Goal: Task Accomplishment & Management: Complete application form

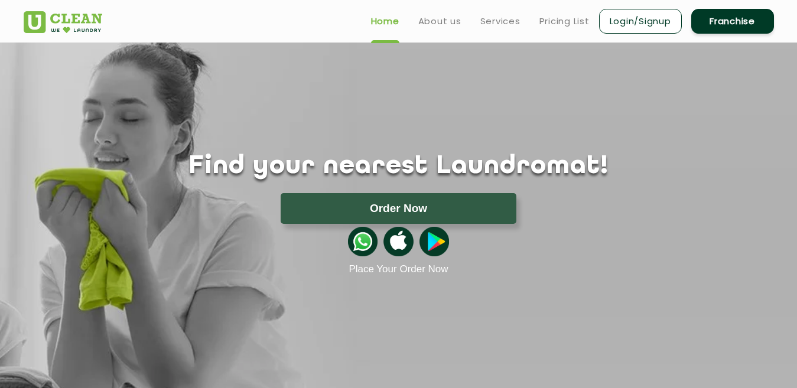
click at [747, 17] on link "Franchise" at bounding box center [732, 21] width 83 height 25
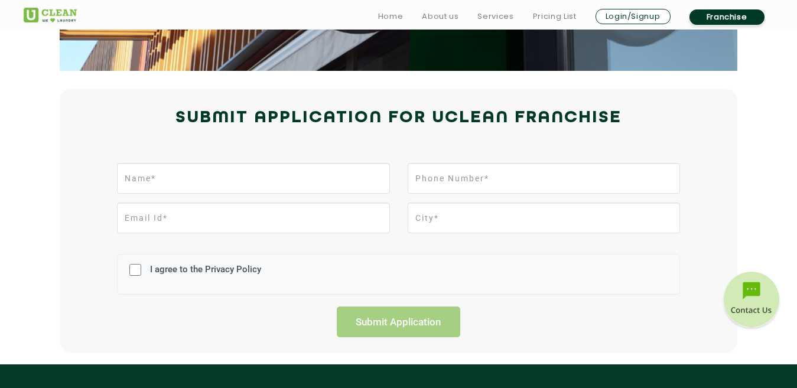
scroll to position [237, 0]
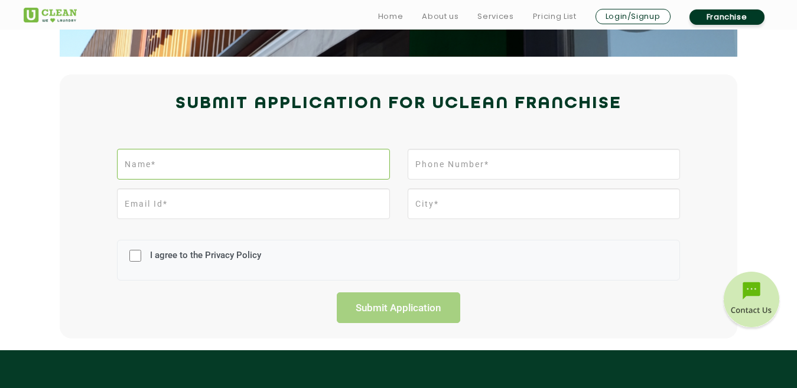
click at [307, 163] on input "text" at bounding box center [253, 164] width 272 height 31
type input "Mr Sumeet Agrawal"
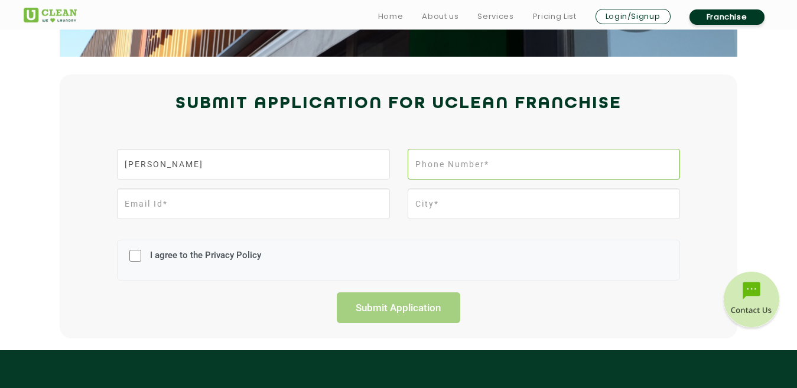
type input "2565227600"
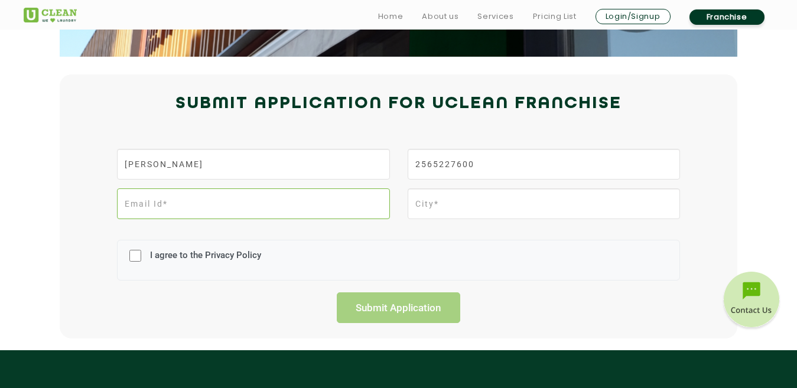
type input "ahisshahada@gmail.com"
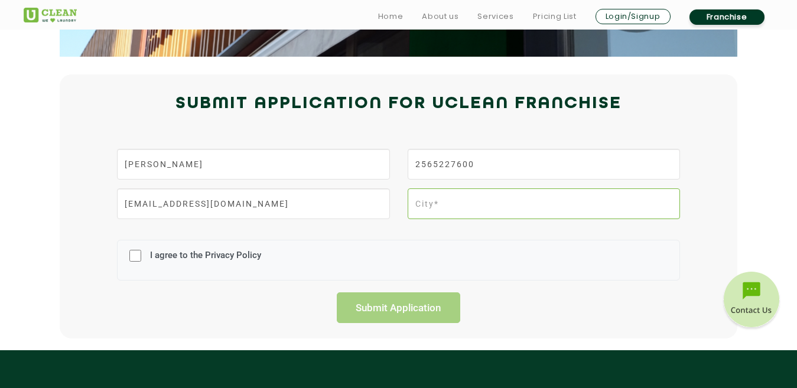
type input "Shāhāda"
click at [139, 258] on input "I agree to the Privacy Policy" at bounding box center [135, 255] width 12 height 31
checkbox input "true"
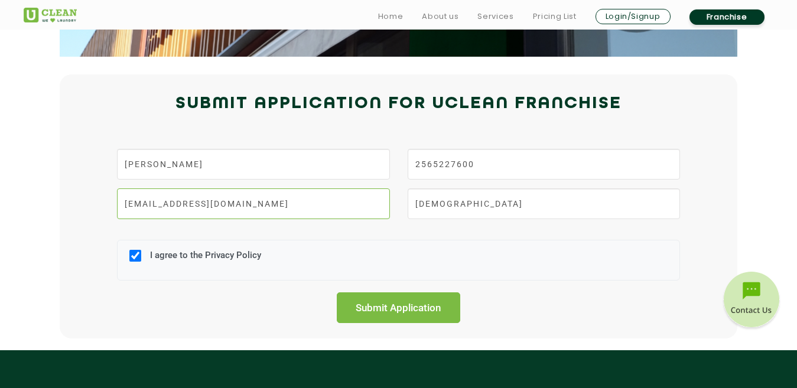
click at [128, 203] on input "ahisshahada@gmail.com" at bounding box center [253, 203] width 272 height 31
drag, startPoint x: 126, startPoint y: 204, endPoint x: 185, endPoint y: 204, distance: 59.7
click at [185, 204] on input "ahisshahada@gmail.com" at bounding box center [253, 203] width 272 height 31
type input "sgagrawal600@gmail.com"
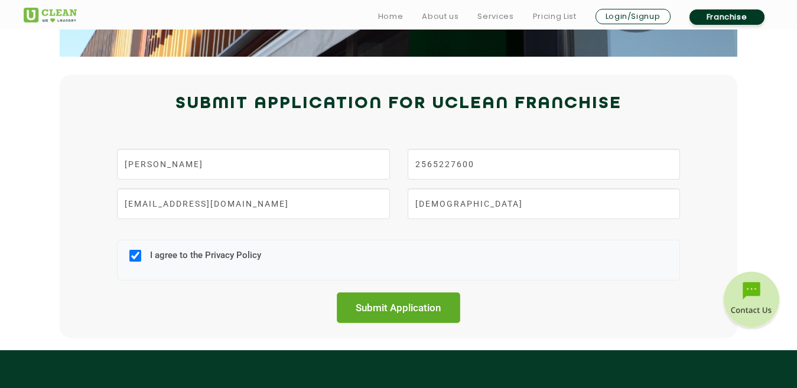
click at [379, 299] on input "Submit Application" at bounding box center [399, 307] width 124 height 31
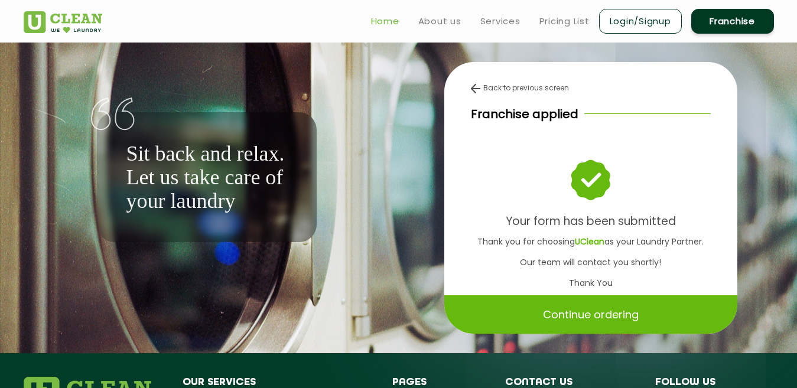
click at [385, 22] on link "Home" at bounding box center [385, 21] width 28 height 14
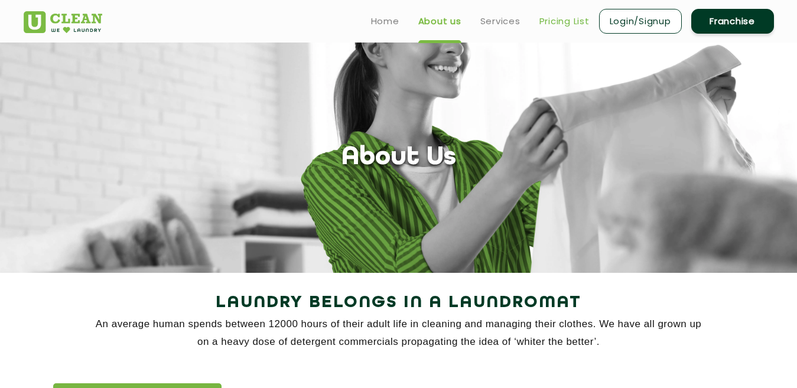
click at [546, 21] on link "Pricing List" at bounding box center [564, 21] width 50 height 14
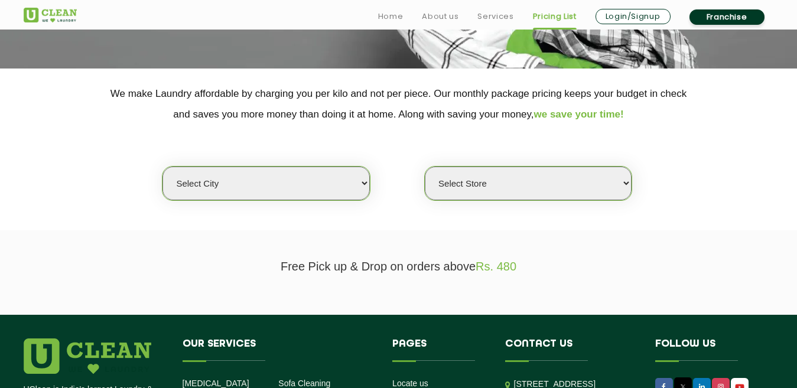
scroll to position [215, 0]
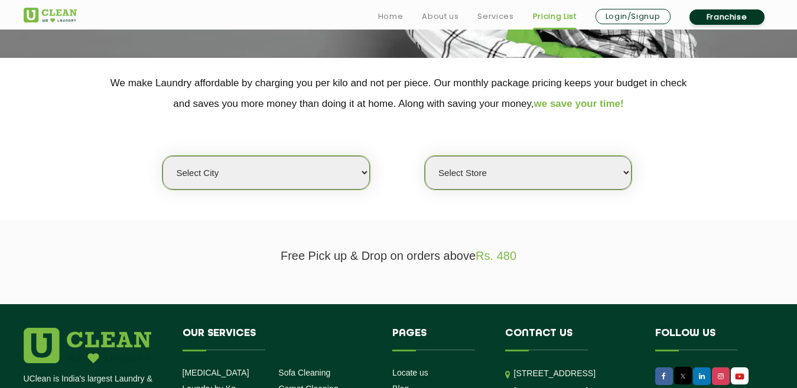
click at [308, 167] on select "Select city Aalo Abu Dhabi Agartala Agra Ahmedabad Akola Aligarh Alwar - UClean…" at bounding box center [265, 173] width 207 height 34
select select "131"
click at [162, 156] on select "Select city Aalo Abu Dhabi Agartala Agra Ahmedabad Akola Aligarh Alwar - UClean…" at bounding box center [265, 173] width 207 height 34
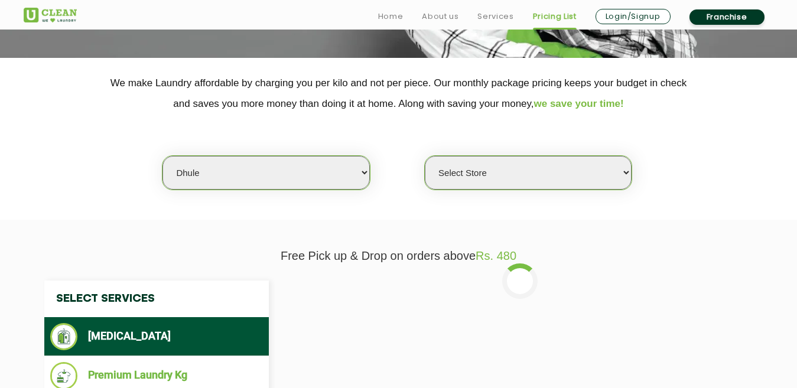
click at [450, 183] on select "Select Store UClean Dhule" at bounding box center [528, 173] width 207 height 34
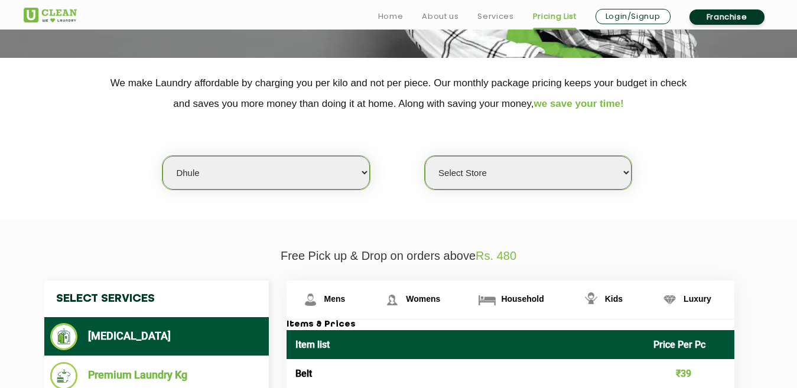
select select "370"
click at [425, 156] on select "Select Store UClean Dhule" at bounding box center [528, 173] width 207 height 34
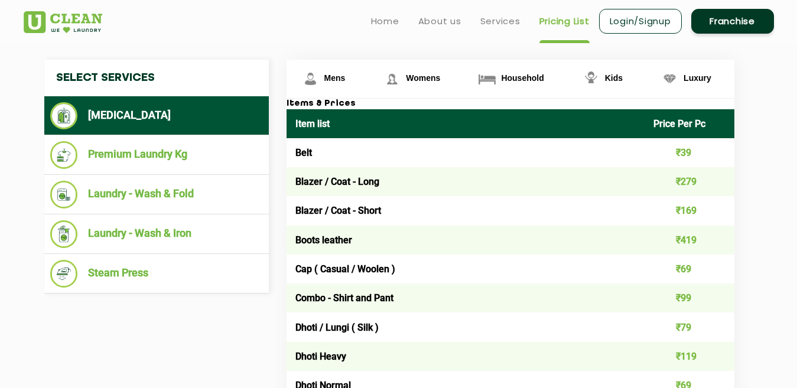
scroll to position [426, 0]
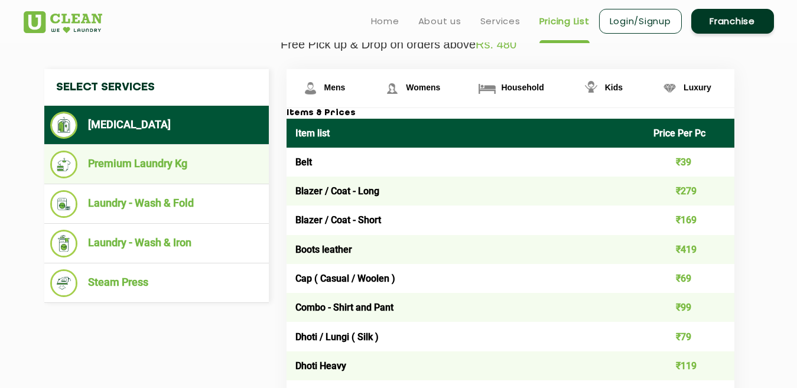
click at [131, 168] on li "Premium Laundry Kg" at bounding box center [156, 165] width 213 height 28
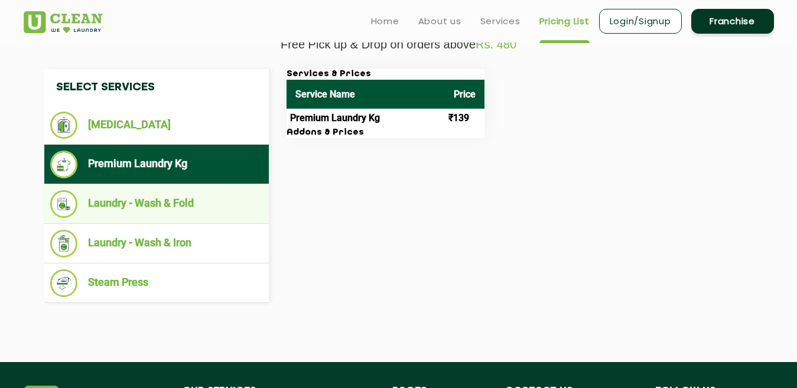
click at [131, 197] on li "Laundry - Wash & Fold" at bounding box center [156, 204] width 213 height 28
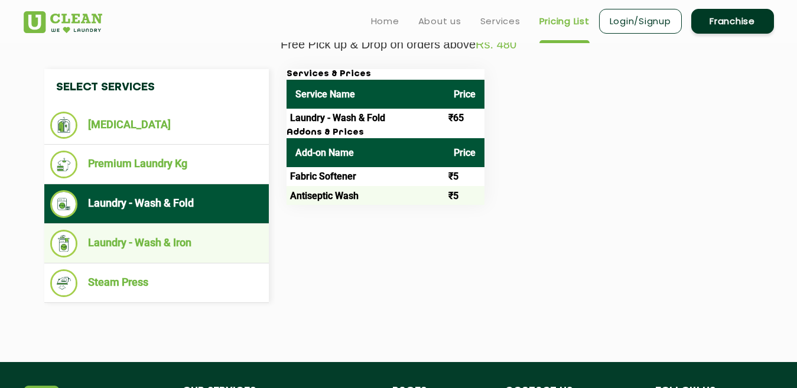
click at [129, 233] on li "Laundry - Wash & Iron" at bounding box center [156, 244] width 213 height 28
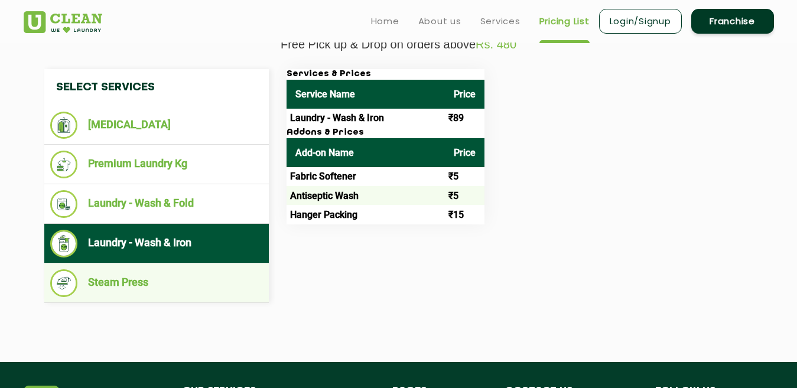
click at [135, 278] on li "Steam Press" at bounding box center [156, 283] width 213 height 28
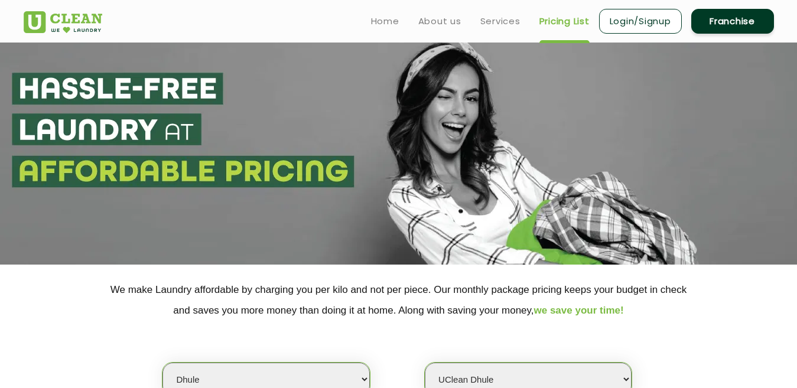
scroll to position [0, 0]
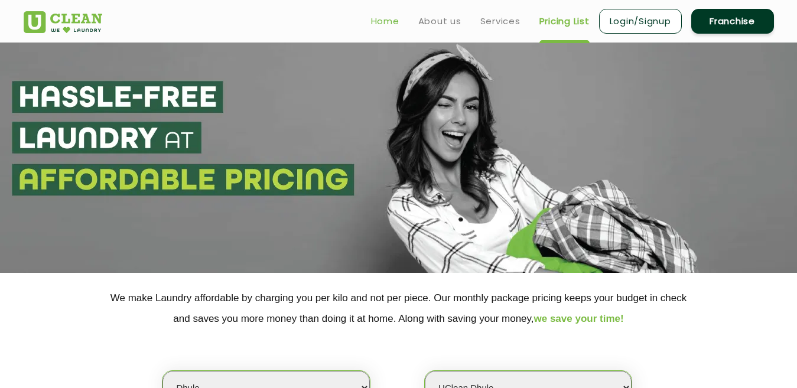
click at [392, 17] on link "Home" at bounding box center [385, 21] width 28 height 14
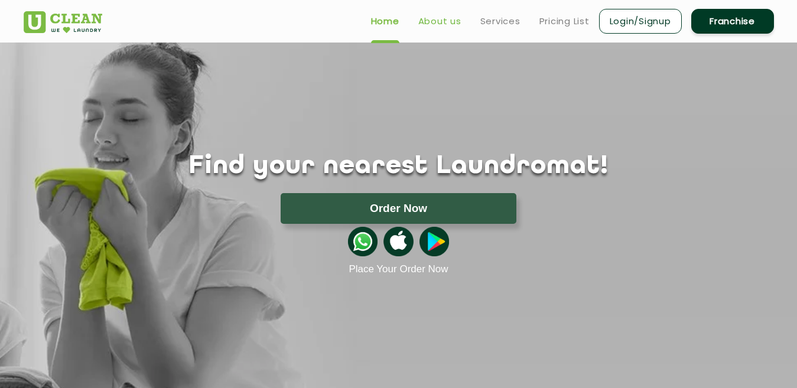
click at [421, 24] on link "About us" at bounding box center [439, 21] width 43 height 14
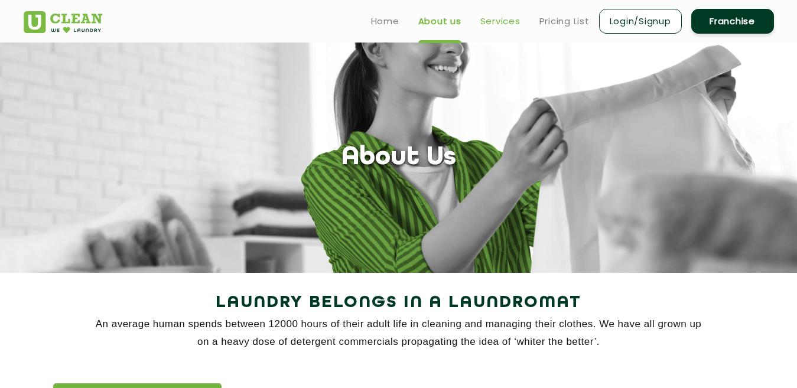
click at [501, 25] on link "Services" at bounding box center [500, 21] width 40 height 14
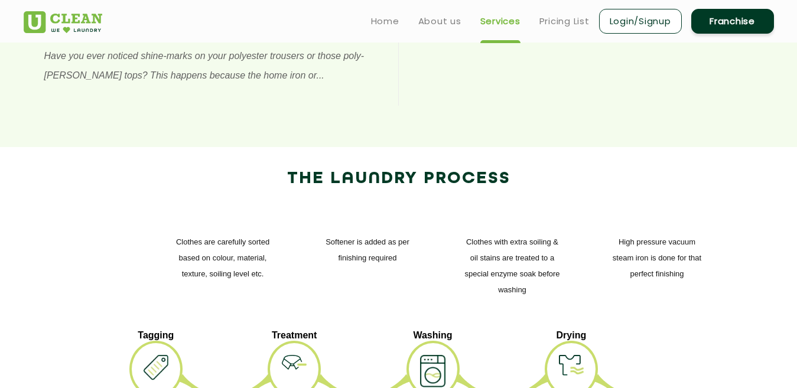
scroll to position [365, 0]
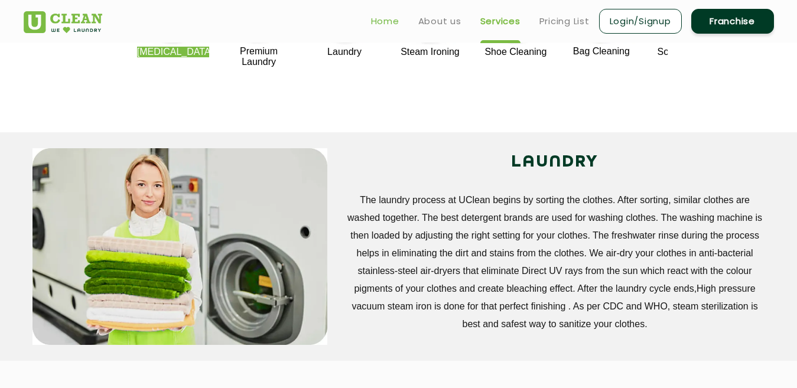
click at [383, 20] on link "Home" at bounding box center [385, 21] width 28 height 14
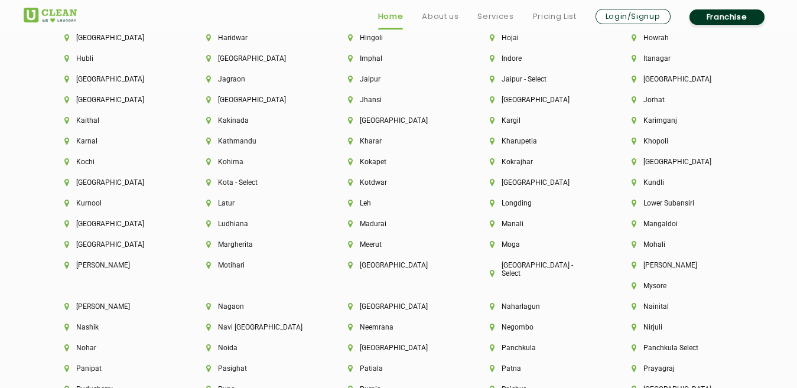
scroll to position [3366, 0]
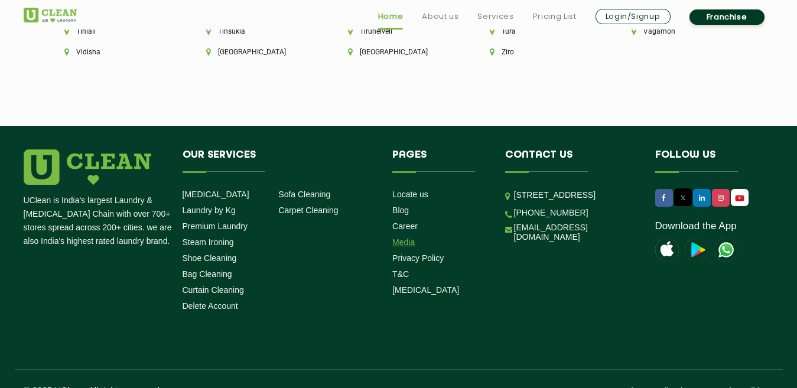
click at [401, 237] on link "Media" at bounding box center [403, 241] width 22 height 9
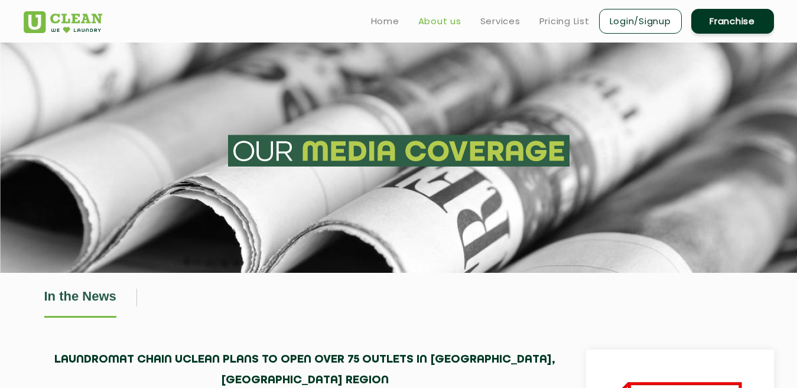
click at [434, 20] on link "About us" at bounding box center [439, 21] width 43 height 14
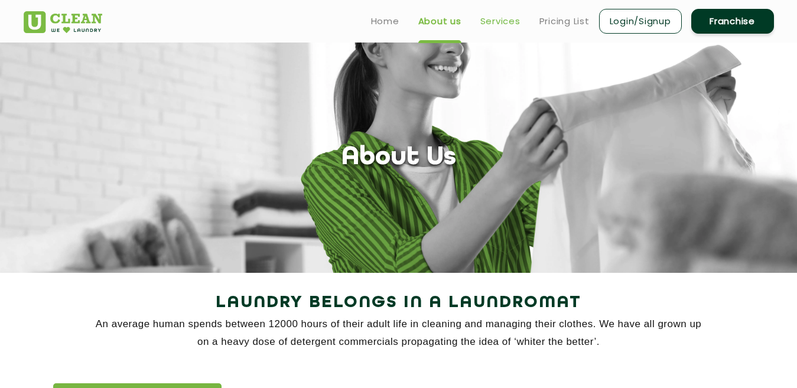
click at [504, 19] on link "Services" at bounding box center [500, 21] width 40 height 14
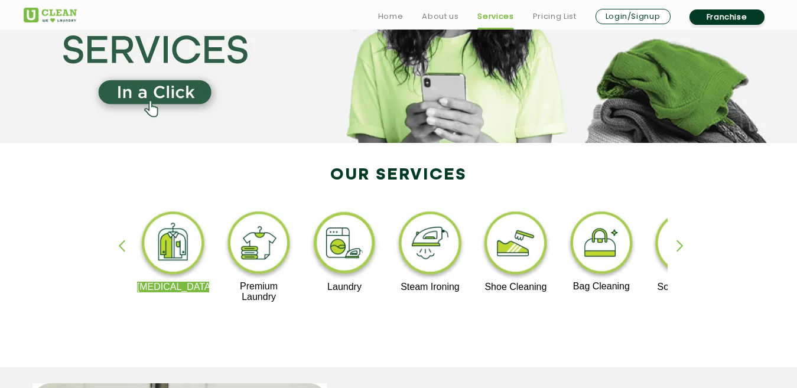
scroll to position [155, 0]
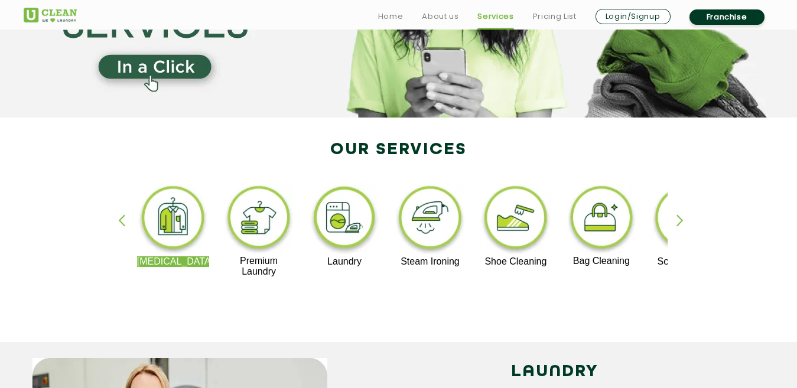
click at [248, 271] on p "Premium Laundry" at bounding box center [259, 266] width 73 height 21
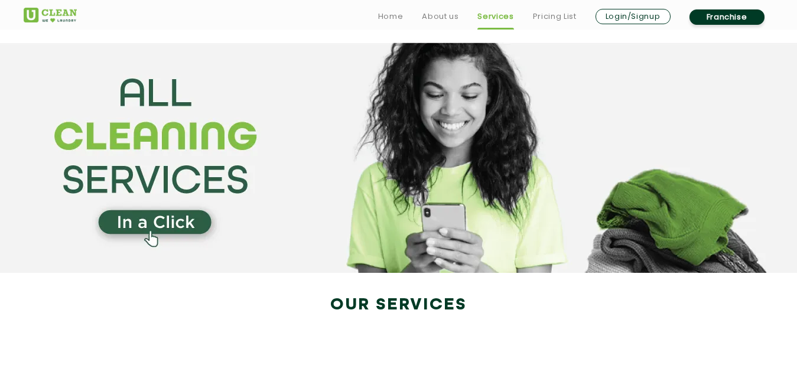
scroll to position [155, 0]
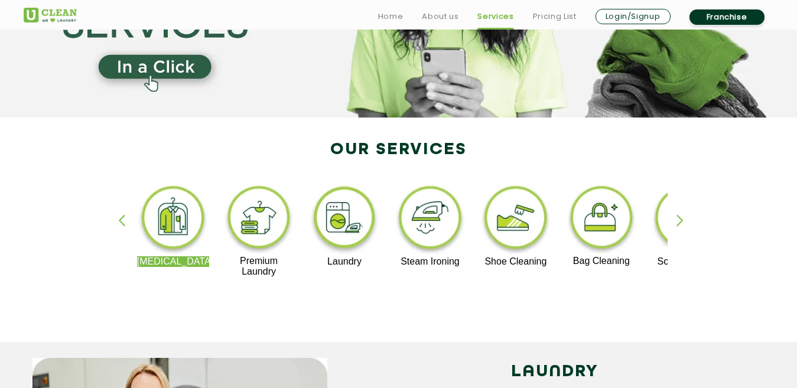
click at [683, 224] on div "button" at bounding box center [685, 230] width 18 height 32
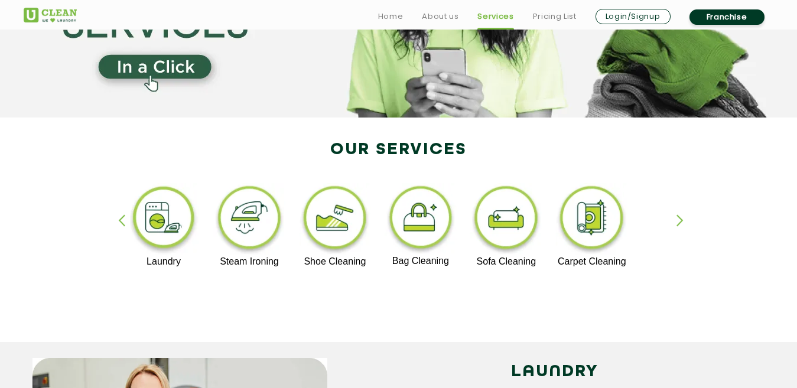
click at [683, 224] on div "button" at bounding box center [685, 230] width 18 height 32
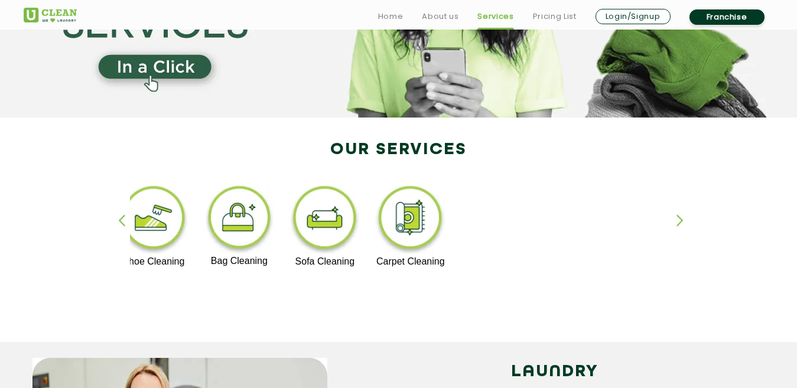
click at [126, 226] on div "button" at bounding box center [127, 230] width 18 height 32
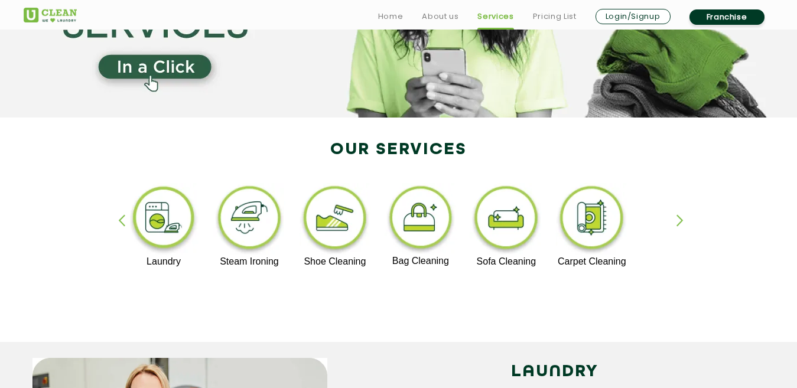
click at [432, 222] on img at bounding box center [421, 219] width 73 height 73
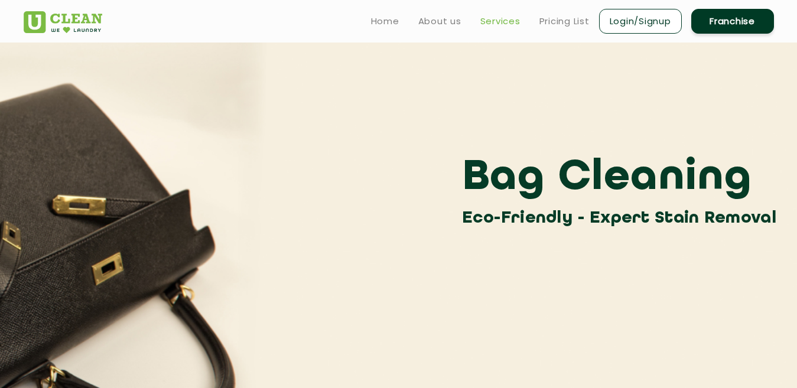
click at [499, 21] on link "Services" at bounding box center [500, 21] width 40 height 14
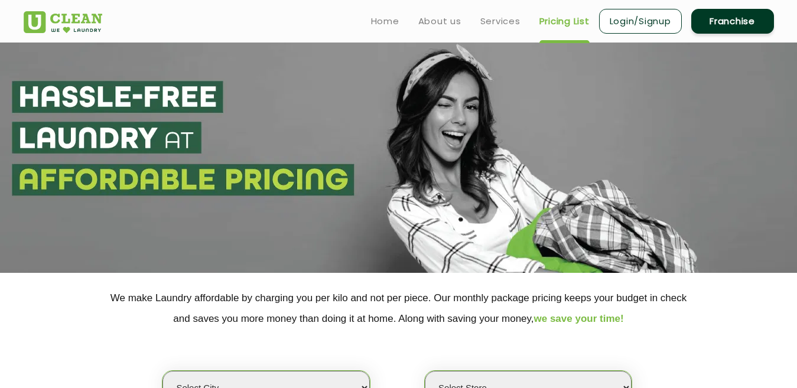
select select "0"
